Goal: Task Accomplishment & Management: Use online tool/utility

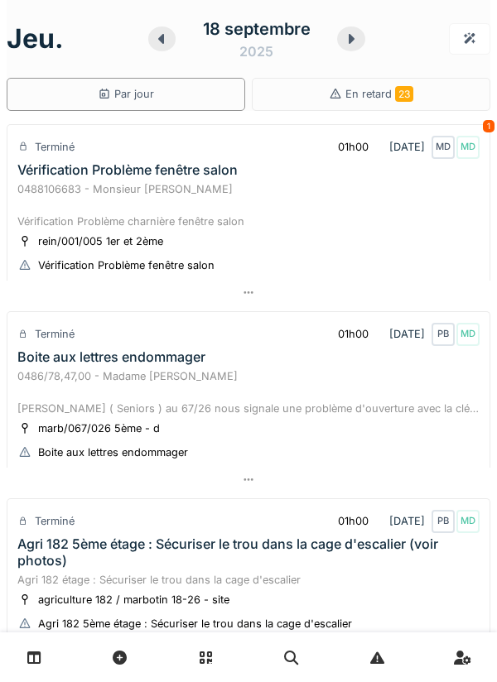
scroll to position [1231, 0]
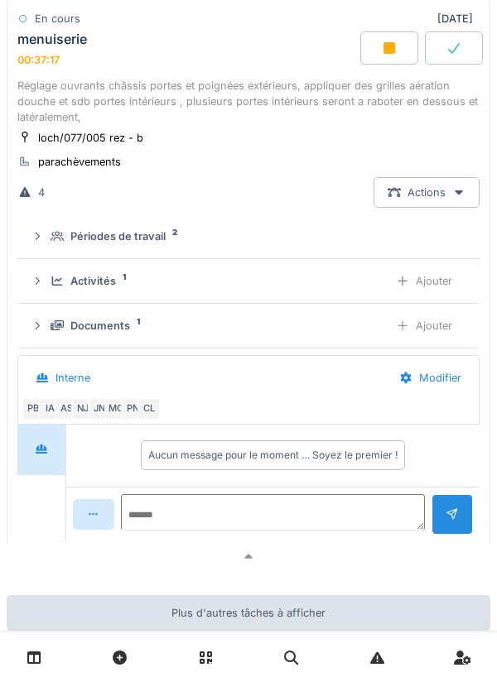
click at [365, 648] on link at bounding box center [377, 657] width 42 height 39
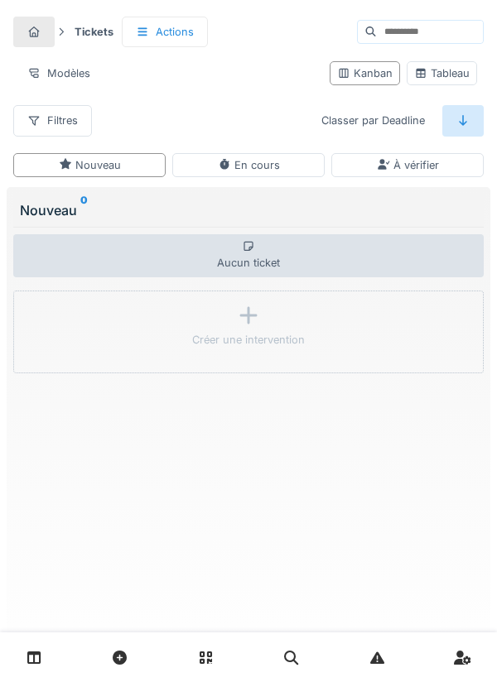
click at [45, 32] on div at bounding box center [33, 32] width 41 height 31
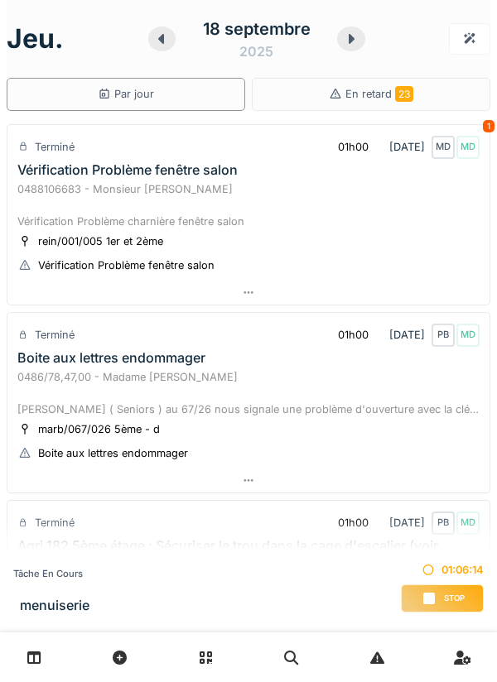
click at [447, 605] on div "Stop" at bounding box center [442, 598] width 83 height 28
click at [452, 611] on div "Stop" at bounding box center [442, 598] width 83 height 28
click at [462, 599] on span "Stop" at bounding box center [454, 599] width 21 height 12
